Goal: Task Accomplishment & Management: Manage account settings

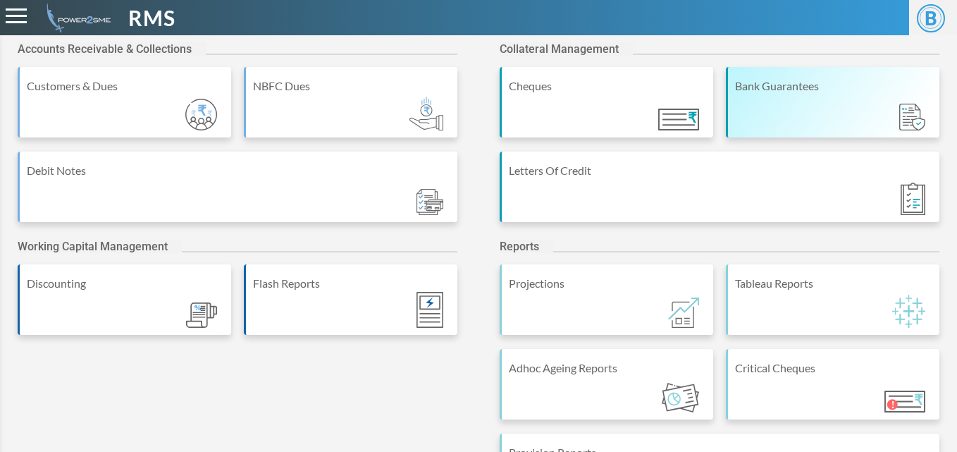
click at [829, 85] on div "Bank Guarantees" at bounding box center [833, 86] width 197 height 17
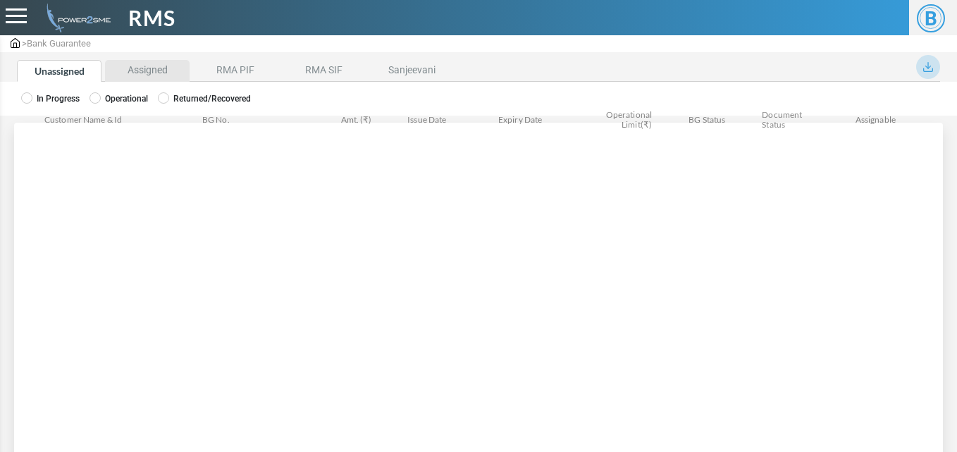
click at [137, 73] on li "Assigned" at bounding box center [147, 71] width 85 height 22
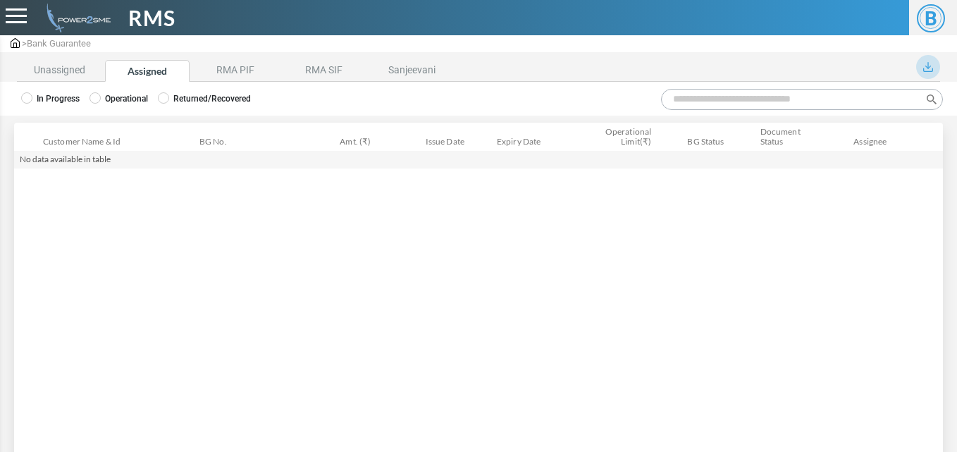
click at [106, 92] on label "Operational" at bounding box center [118, 98] width 58 height 13
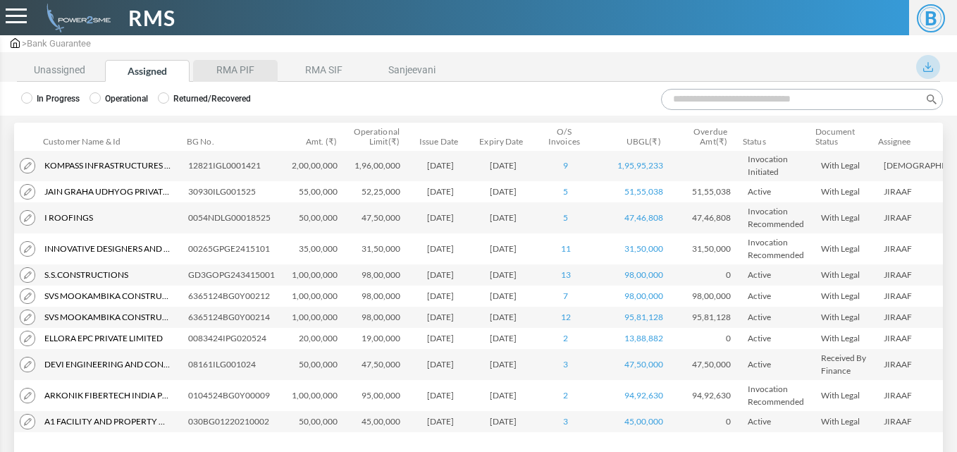
click at [232, 70] on li "RMA PIF" at bounding box center [235, 71] width 85 height 22
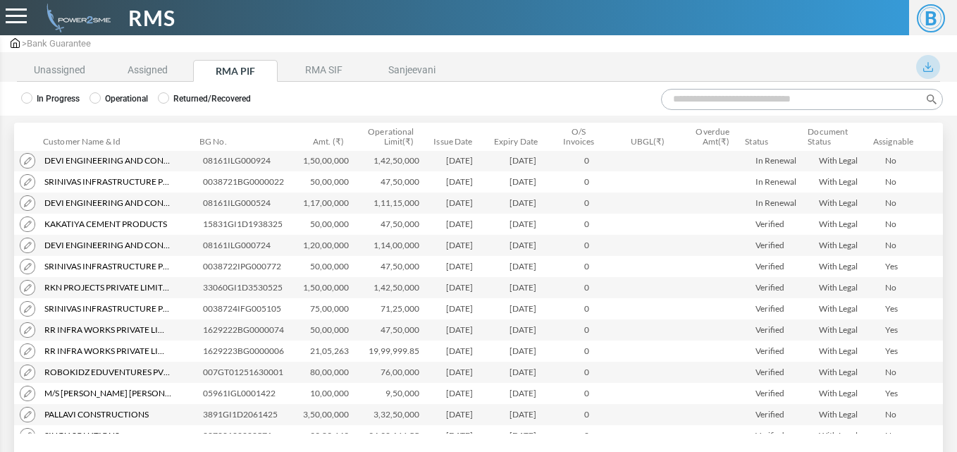
click at [687, 98] on input "Search:" at bounding box center [802, 99] width 282 height 21
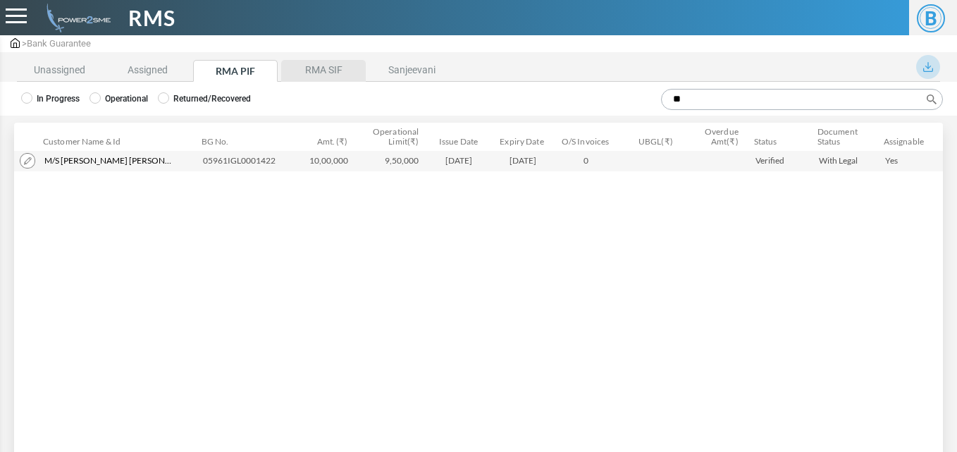
type input "**"
click at [331, 73] on li "RMA SIF" at bounding box center [323, 71] width 85 height 22
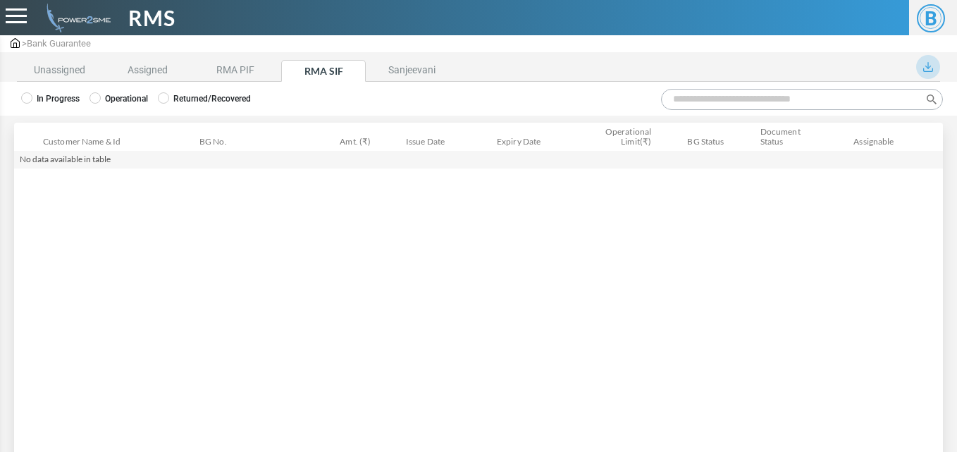
click at [127, 101] on label "Operational" at bounding box center [118, 98] width 58 height 13
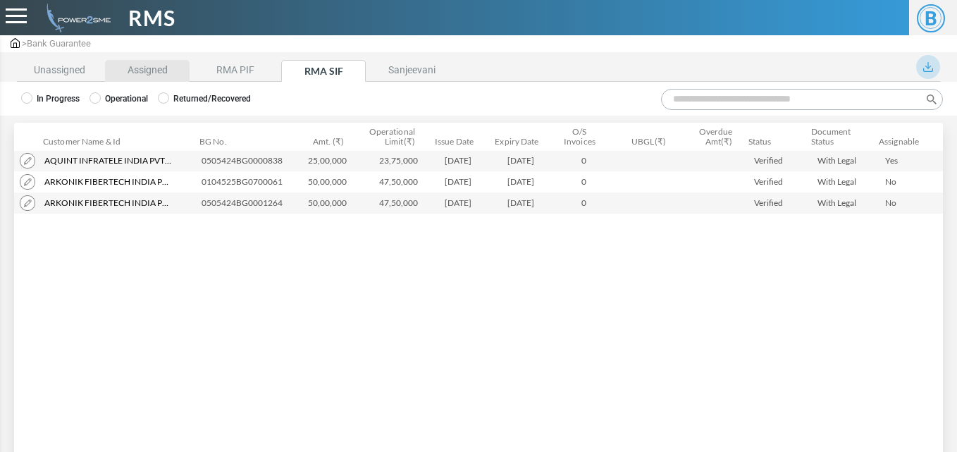
click at [161, 67] on li "Assigned" at bounding box center [147, 71] width 85 height 22
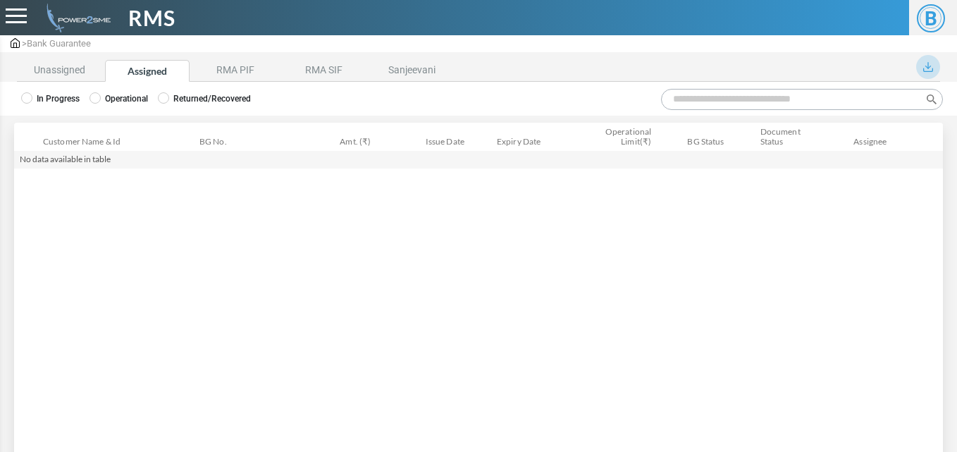
click at [106, 99] on label "Operational" at bounding box center [118, 98] width 58 height 13
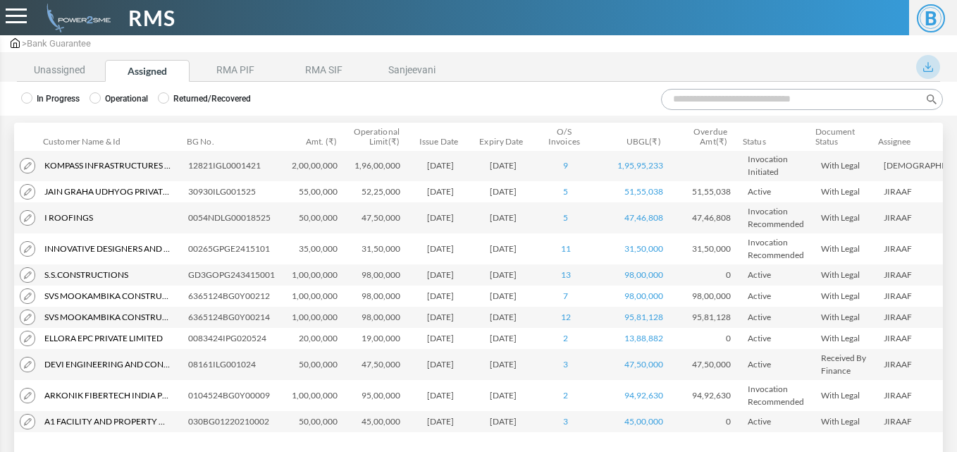
click at [681, 100] on input "Search:" at bounding box center [802, 99] width 282 height 21
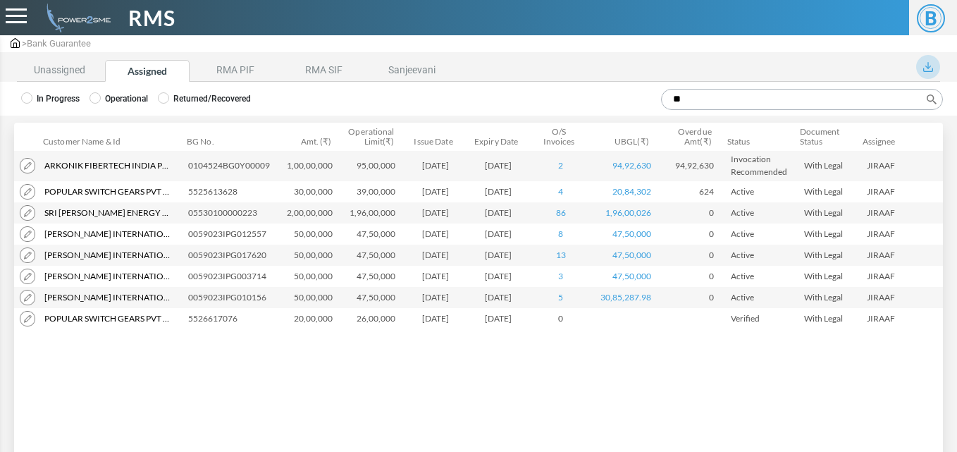
type input "**"
